Goal: Understand site structure

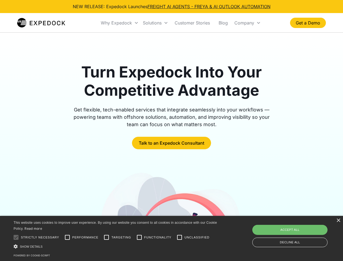
click at [120, 23] on div "Why Expedock" at bounding box center [116, 22] width 31 height 5
click at [156, 23] on div "Solutions" at bounding box center [152, 22] width 19 height 5
click at [248, 23] on div "Company" at bounding box center [245, 22] width 20 height 5
click at [16, 237] on div at bounding box center [16, 237] width 11 height 11
click at [67, 237] on input "Performance" at bounding box center [67, 237] width 11 height 11
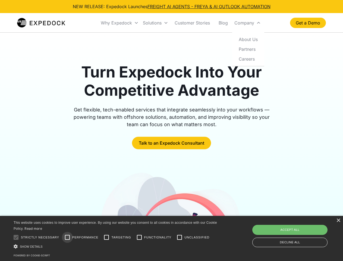
checkbox input "true"
click at [107, 237] on input "Targeting" at bounding box center [106, 237] width 11 height 11
checkbox input "true"
click at [139, 237] on input "Functionality" at bounding box center [139, 237] width 11 height 11
checkbox input "true"
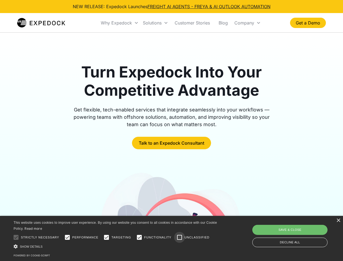
click at [180, 237] on input "Unclassified" at bounding box center [179, 237] width 11 height 11
checkbox input "true"
click at [116, 246] on div "Show details Hide details" at bounding box center [117, 247] width 206 height 6
